Goal: Check status: Check status

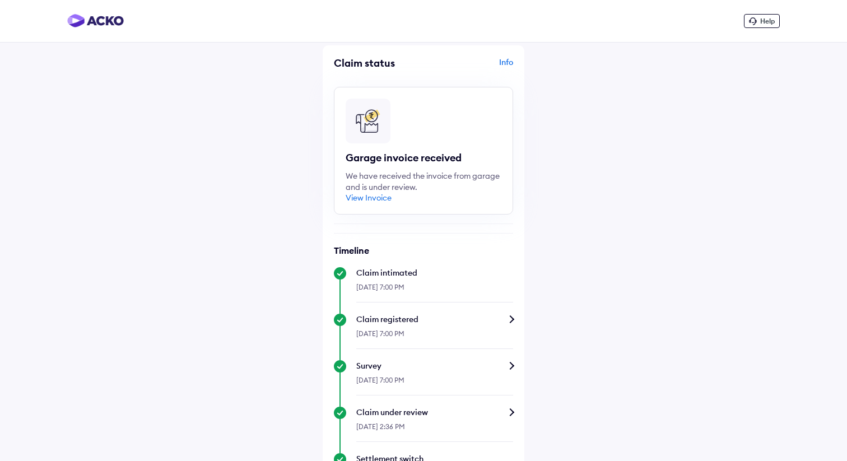
click at [376, 201] on div "View Invoice" at bounding box center [369, 198] width 46 height 10
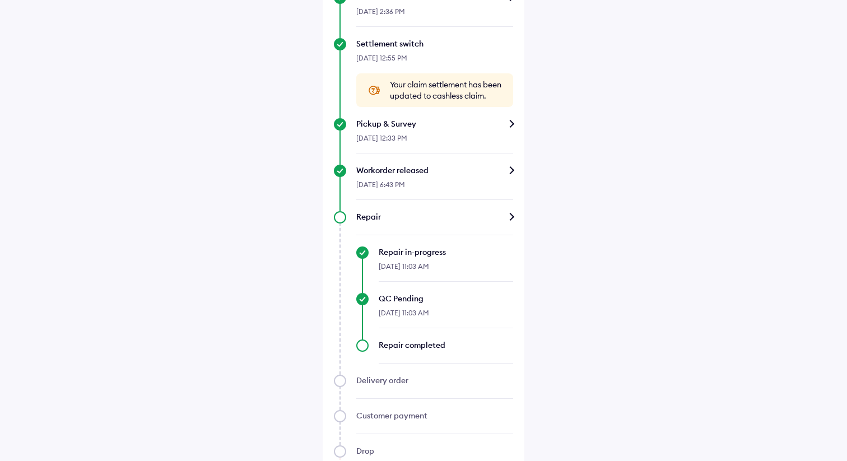
scroll to position [493, 0]
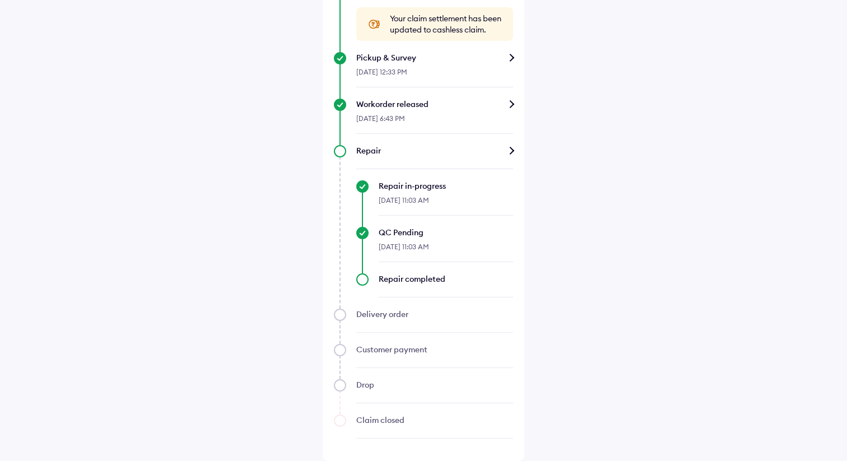
click at [401, 311] on div "Delivery order" at bounding box center [434, 314] width 157 height 11
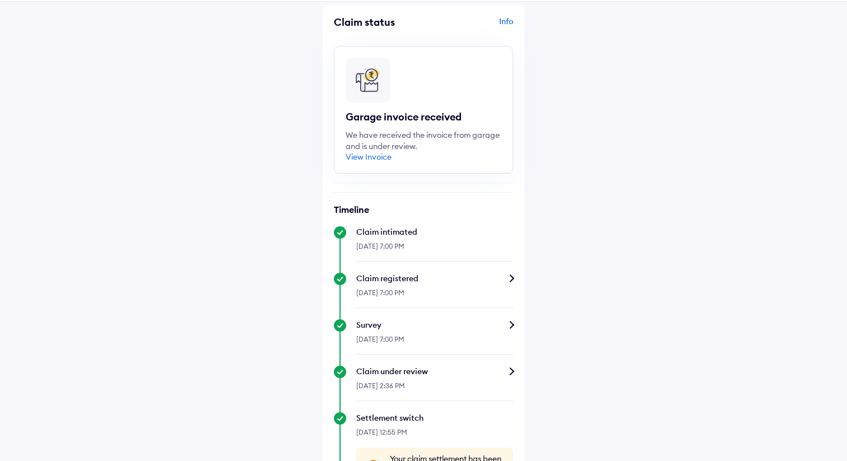
scroll to position [0, 0]
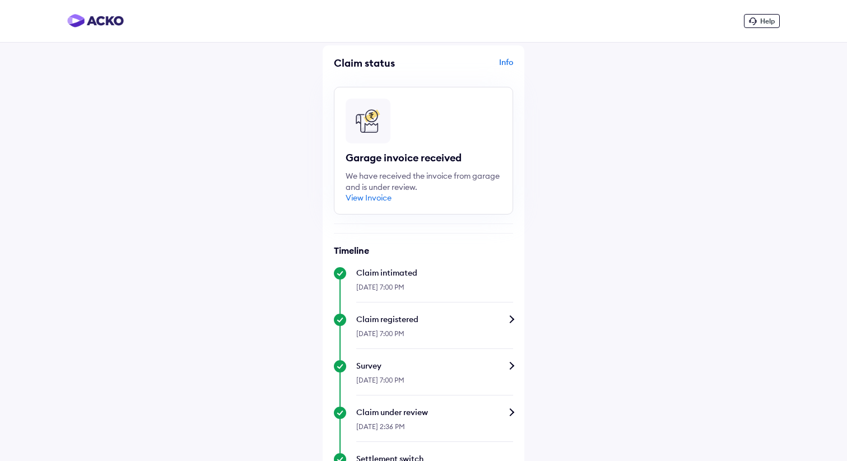
click at [373, 200] on div "View Invoice" at bounding box center [369, 198] width 46 height 10
click at [505, 62] on div "Info" at bounding box center [469, 67] width 87 height 21
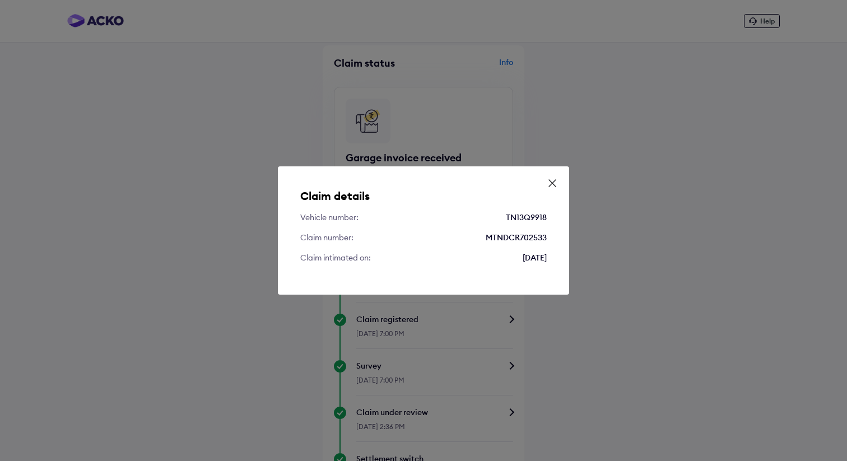
click at [552, 180] on icon at bounding box center [552, 183] width 11 height 11
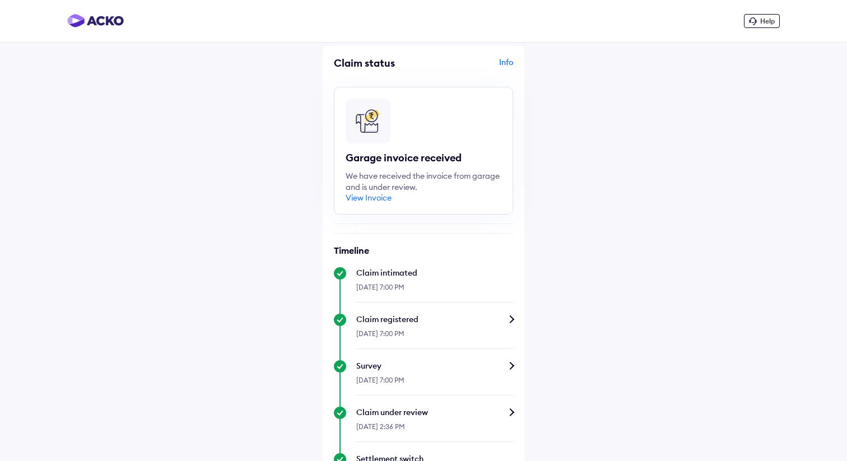
click at [504, 59] on div "Info" at bounding box center [469, 67] width 87 height 21
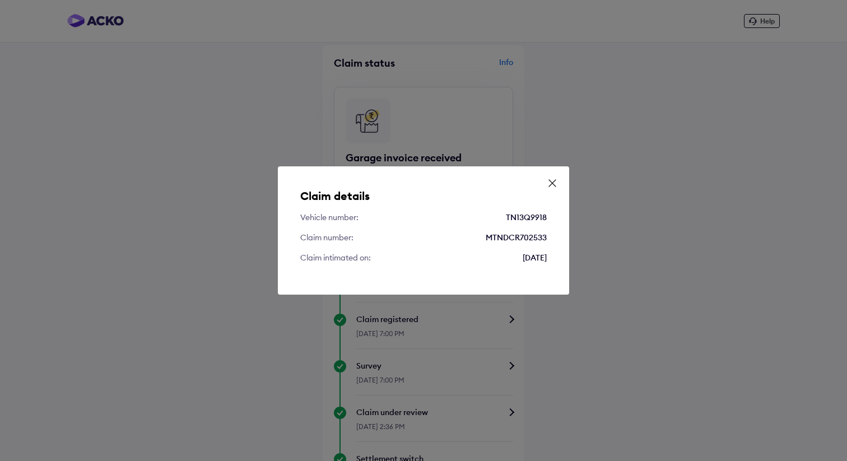
click at [504, 59] on div "Claim details Vehicle number: TN13Q9918 Claim number: MTNDCR702533 Claim intima…" at bounding box center [423, 230] width 847 height 461
click at [109, 25] on div "Claim details Vehicle number: TN13Q9918 Claim number: MTNDCR702533 Claim intima…" at bounding box center [423, 230] width 847 height 461
click at [557, 180] on icon at bounding box center [552, 183] width 11 height 11
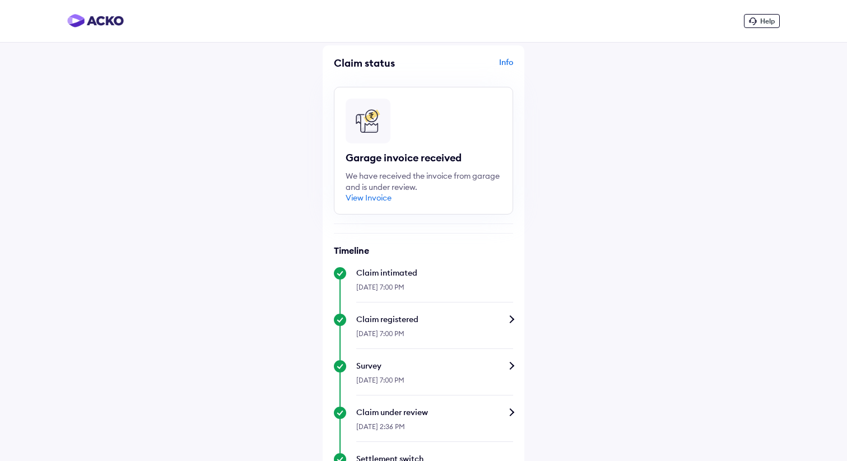
click at [103, 12] on div "Help" at bounding box center [423, 21] width 847 height 43
click at [103, 18] on img at bounding box center [95, 20] width 57 height 13
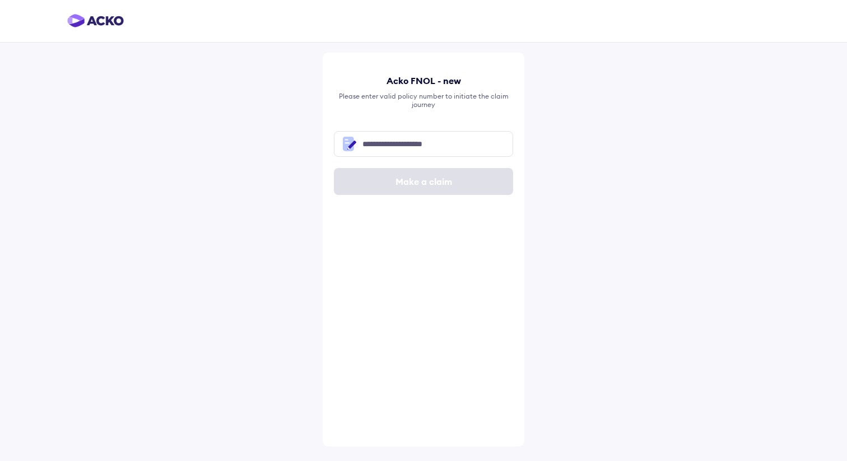
click at [100, 18] on img at bounding box center [95, 20] width 57 height 13
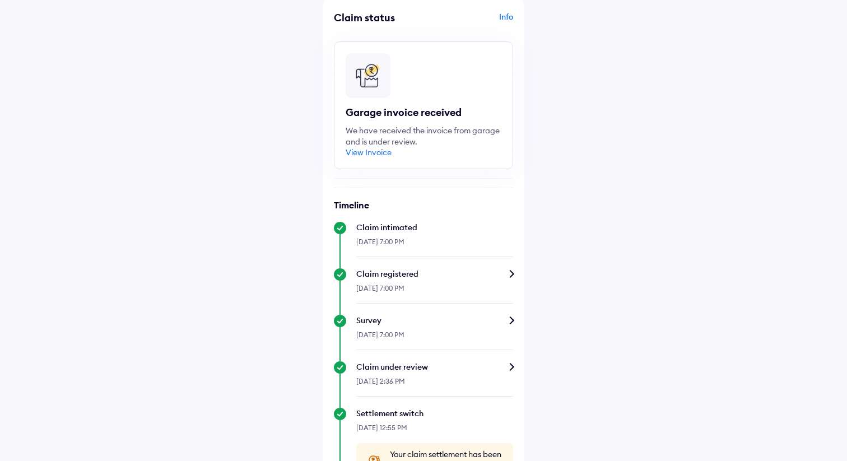
scroll to position [11, 0]
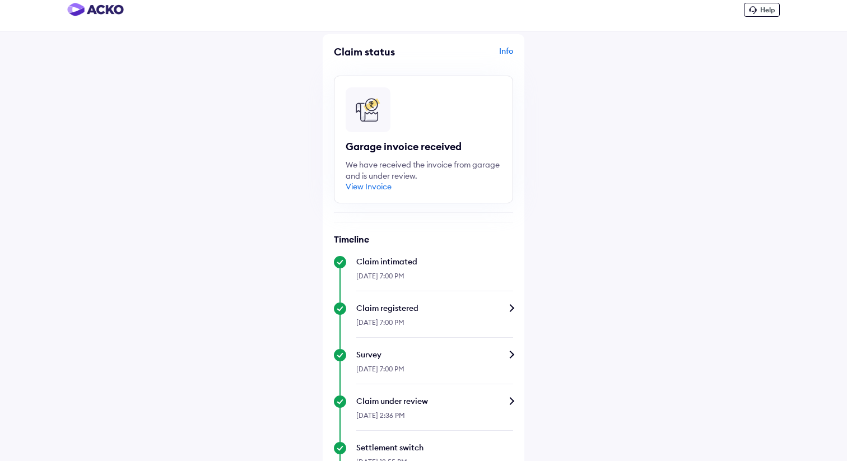
click at [372, 187] on div "View Invoice" at bounding box center [369, 186] width 46 height 10
